Goal: Check status: Check status

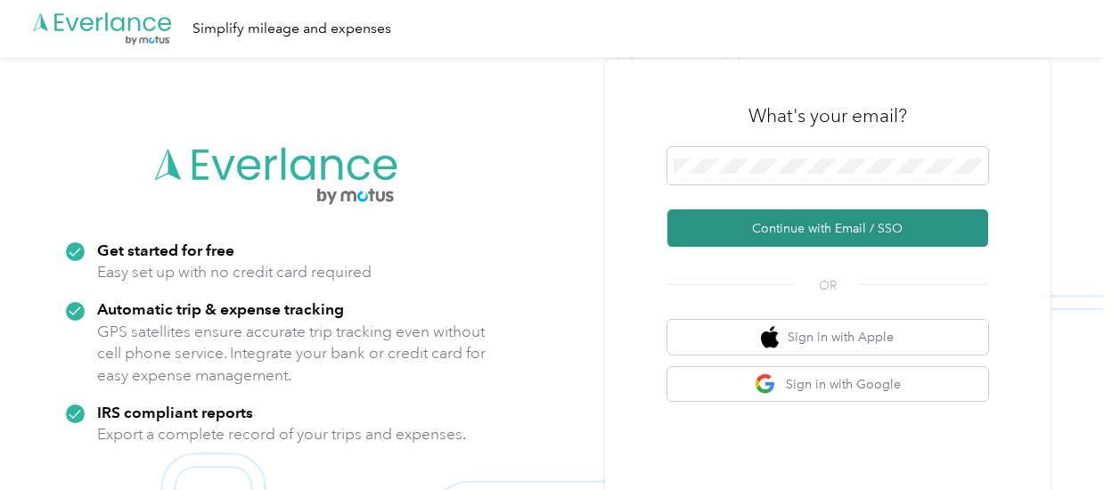
click at [887, 227] on button "Continue with Email / SSO" at bounding box center [827, 227] width 321 height 37
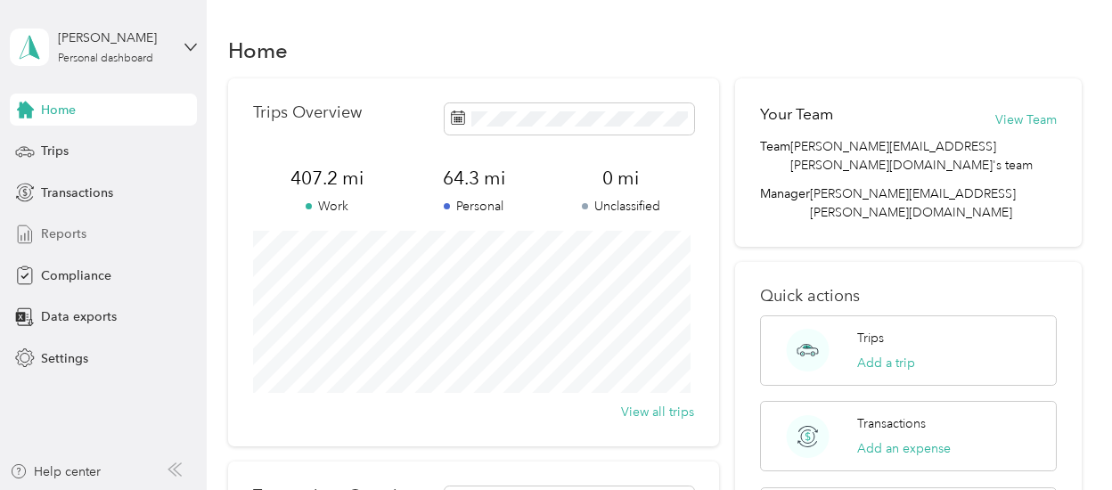
click at [73, 226] on span "Reports" at bounding box center [63, 234] width 45 height 19
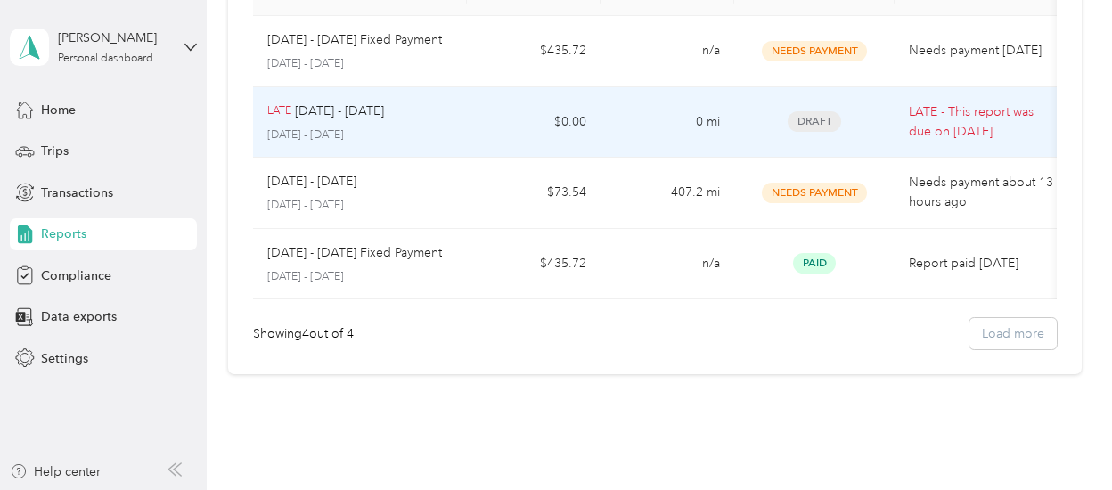
scroll to position [178, 0]
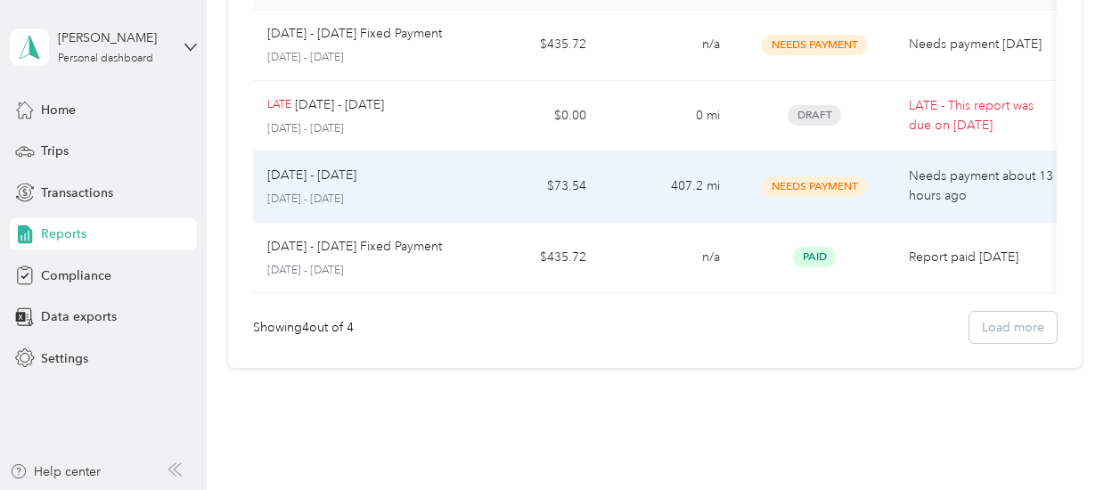
click at [435, 205] on p "September 1 - 30, 2025" at bounding box center [359, 200] width 185 height 16
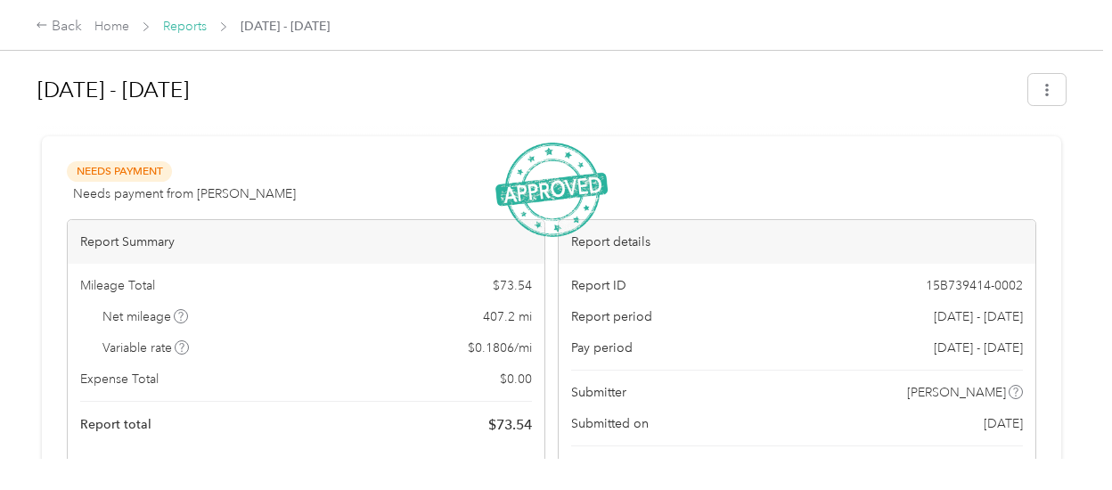
click at [191, 25] on link "Reports" at bounding box center [185, 26] width 44 height 15
